Goal: Task Accomplishment & Management: Use online tool/utility

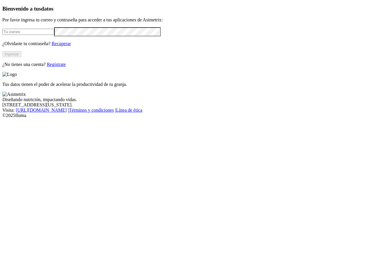
type input "[EMAIL_ADDRESS][PERSON_NAME][DOMAIN_NAME]"
click at [21, 57] on button "Ingresar" at bounding box center [11, 54] width 19 height 6
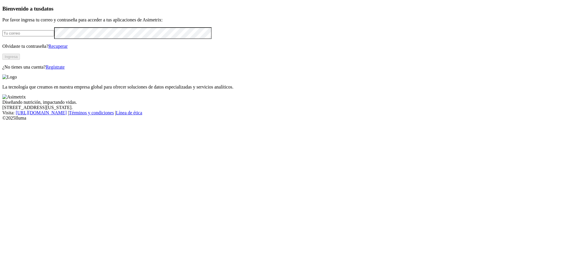
type input "jhulian.ramirez@premexcorp.com"
click at [20, 60] on button "Ingresa" at bounding box center [11, 57] width 18 height 6
